Goal: Task Accomplishment & Management: Manage account settings

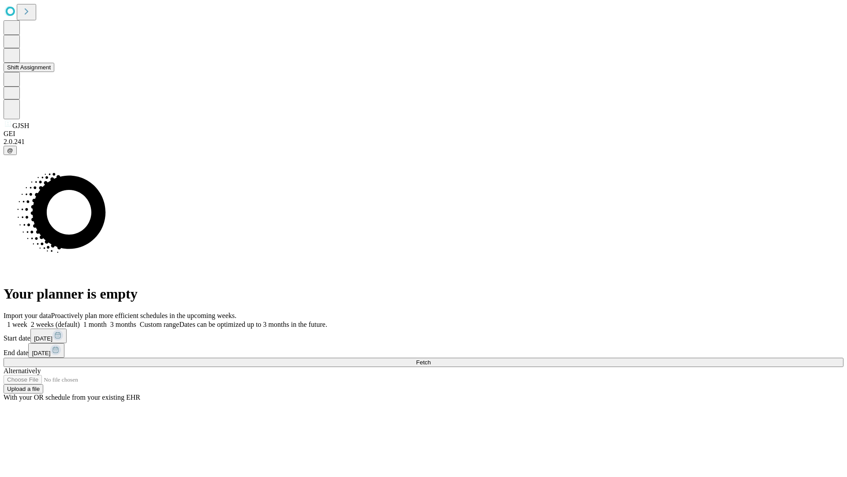
click at [54, 72] on button "Shift Assignment" at bounding box center [29, 67] width 51 height 9
